Goal: Browse casually: Explore the website without a specific task or goal

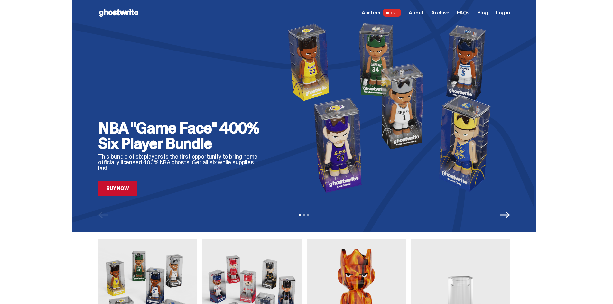
click at [129, 194] on link "Buy Now" at bounding box center [117, 189] width 39 height 14
click at [381, 10] on span "Auction" at bounding box center [371, 12] width 19 height 5
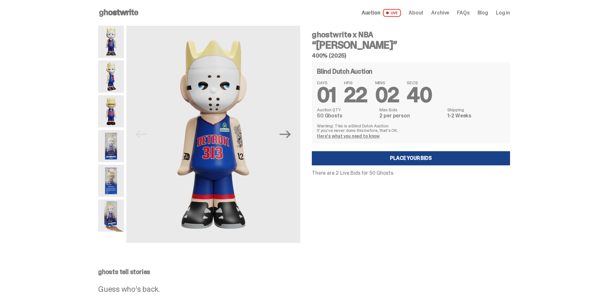
click at [108, 80] on img at bounding box center [111, 77] width 26 height 32
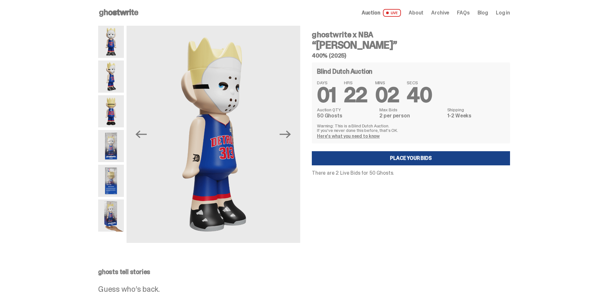
click at [122, 109] on img at bounding box center [111, 111] width 26 height 32
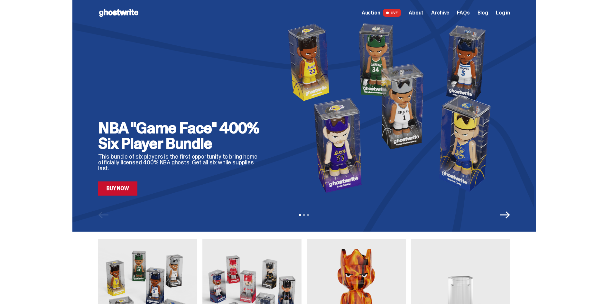
click at [424, 13] on span "About" at bounding box center [416, 12] width 15 height 5
